Goal: Information Seeking & Learning: Learn about a topic

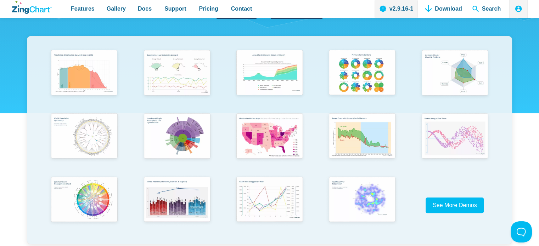
scroll to position [142, 0]
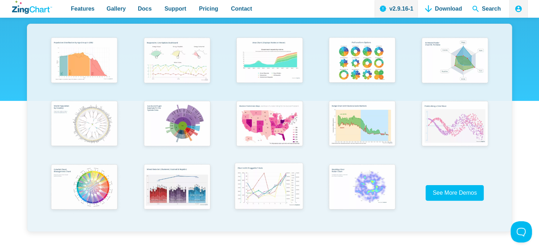
click at [267, 175] on img "App Content" at bounding box center [268, 187] width 76 height 55
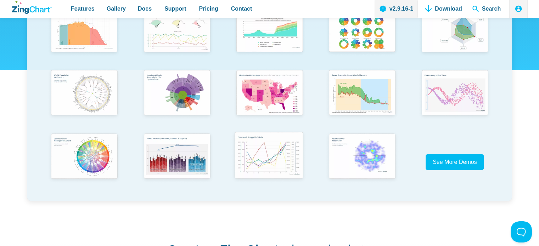
scroll to position [248, 0]
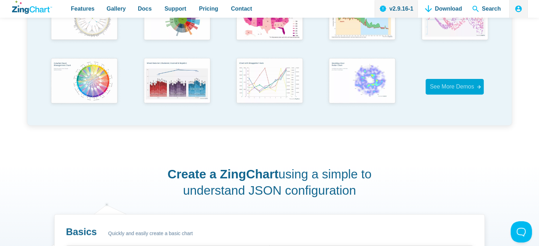
click at [473, 86] on link "See More Demos" at bounding box center [454, 86] width 58 height 15
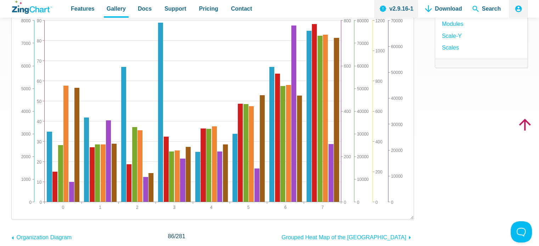
scroll to position [106, 0]
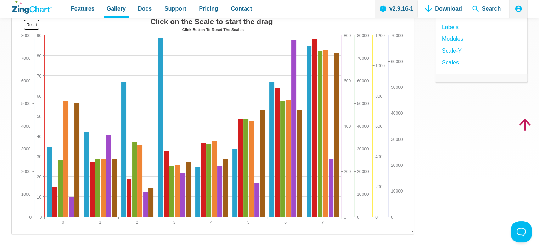
drag, startPoint x: 25, startPoint y: 80, endPoint x: 40, endPoint y: 113, distance: 35.5
click at [40, 113] on img "App Content" at bounding box center [213, 121] width 388 height 212
drag, startPoint x: 31, startPoint y: 117, endPoint x: 27, endPoint y: 95, distance: 23.1
click at [27, 95] on img "App Content" at bounding box center [213, 121] width 388 height 212
drag, startPoint x: 39, startPoint y: 98, endPoint x: 42, endPoint y: 133, distance: 34.5
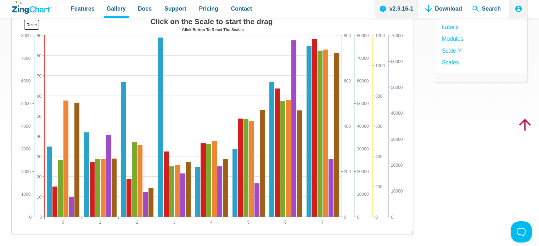
click at [41, 135] on img "App Content" at bounding box center [213, 121] width 388 height 212
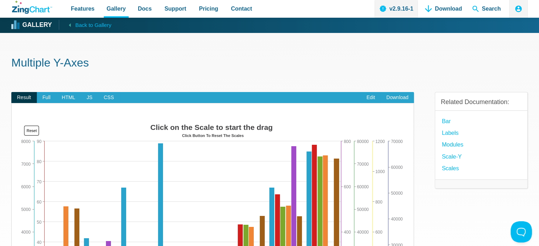
scroll to position [0, 0]
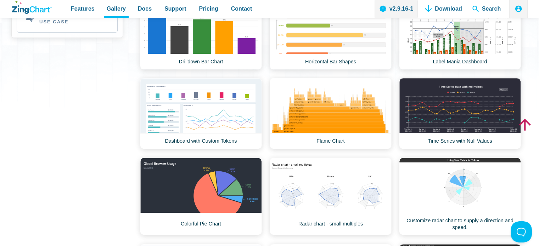
scroll to position [190, 0]
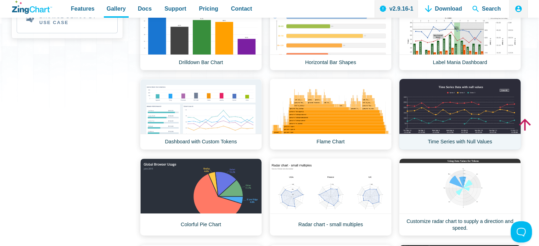
click at [456, 116] on link "Time Series with Null Values" at bounding box center [460, 114] width 122 height 71
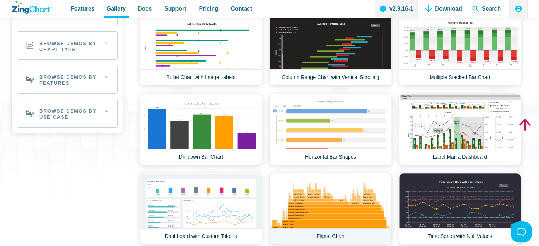
scroll to position [48, 0]
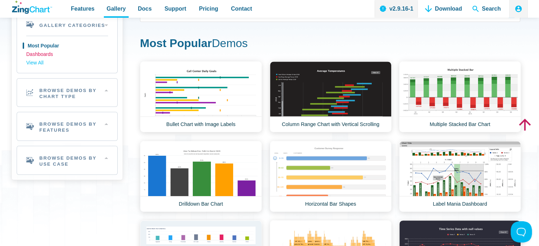
click at [43, 51] on link "Dashboards" at bounding box center [67, 54] width 82 height 8
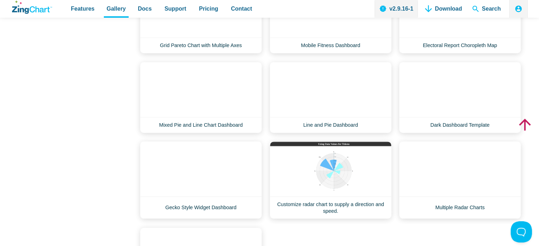
scroll to position [673, 0]
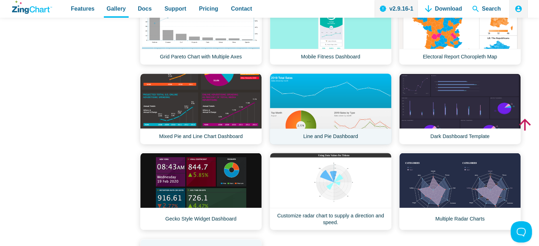
click at [312, 82] on link "Line and Pie Dashboard" at bounding box center [330, 108] width 122 height 71
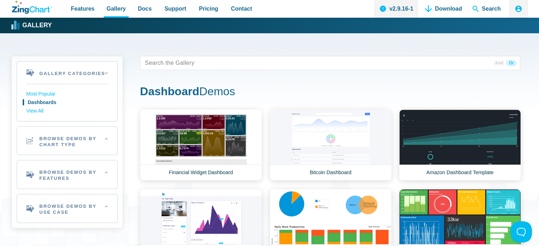
scroll to position [0, 0]
click at [68, 141] on h2 "Browse Demos By Chart Type" at bounding box center [67, 141] width 100 height 28
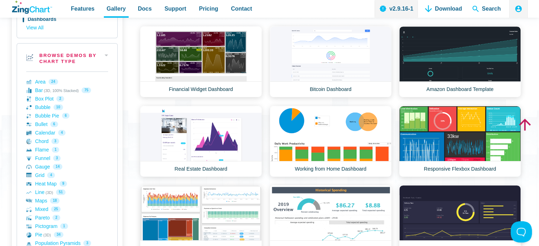
scroll to position [106, 0]
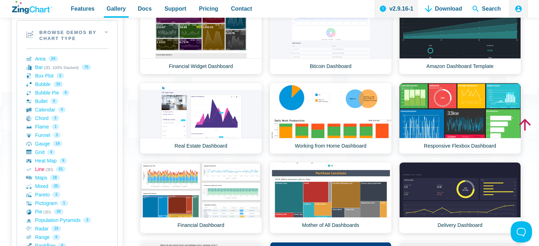
click at [40, 169] on link "Line (3D) 51" at bounding box center [67, 169] width 82 height 8
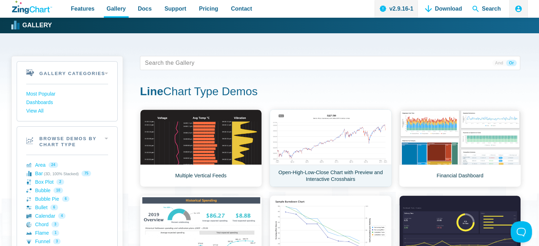
click at [346, 144] on link "Open-High-Low-Close Chart with Preview and Interactive Crosshairs" at bounding box center [330, 148] width 122 height 78
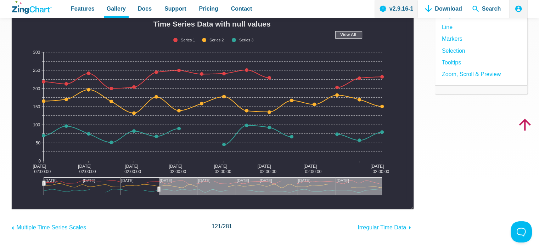
drag, startPoint x: 37, startPoint y: 103, endPoint x: 37, endPoint y: 127, distance: 24.1
click at [37, 127] on img "App Content" at bounding box center [213, 109] width 388 height 188
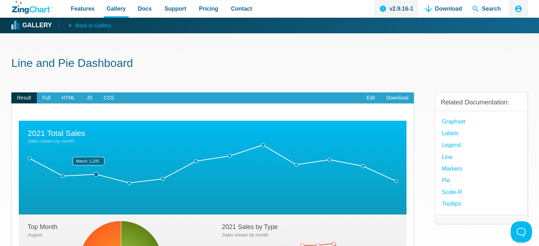
drag, startPoint x: 97, startPoint y: 173, endPoint x: 87, endPoint y: 172, distance: 9.9
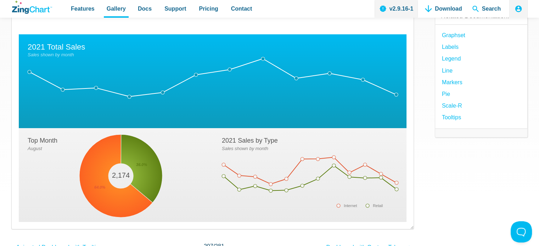
scroll to position [142, 0]
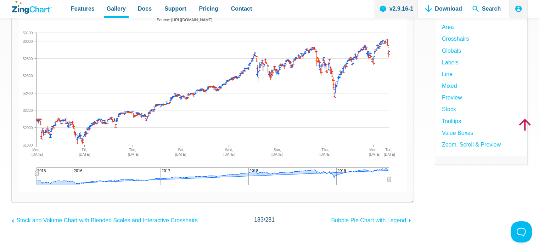
click at [248, 173] on div "App Content" at bounding box center [212, 176] width 352 height 18
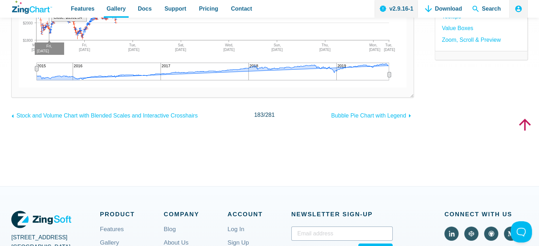
scroll to position [106, 0]
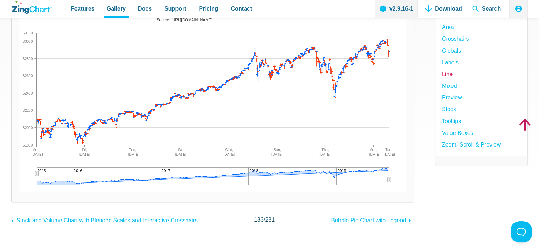
click at [449, 75] on link "Line" at bounding box center [447, 74] width 11 height 10
